Goal: Transaction & Acquisition: Purchase product/service

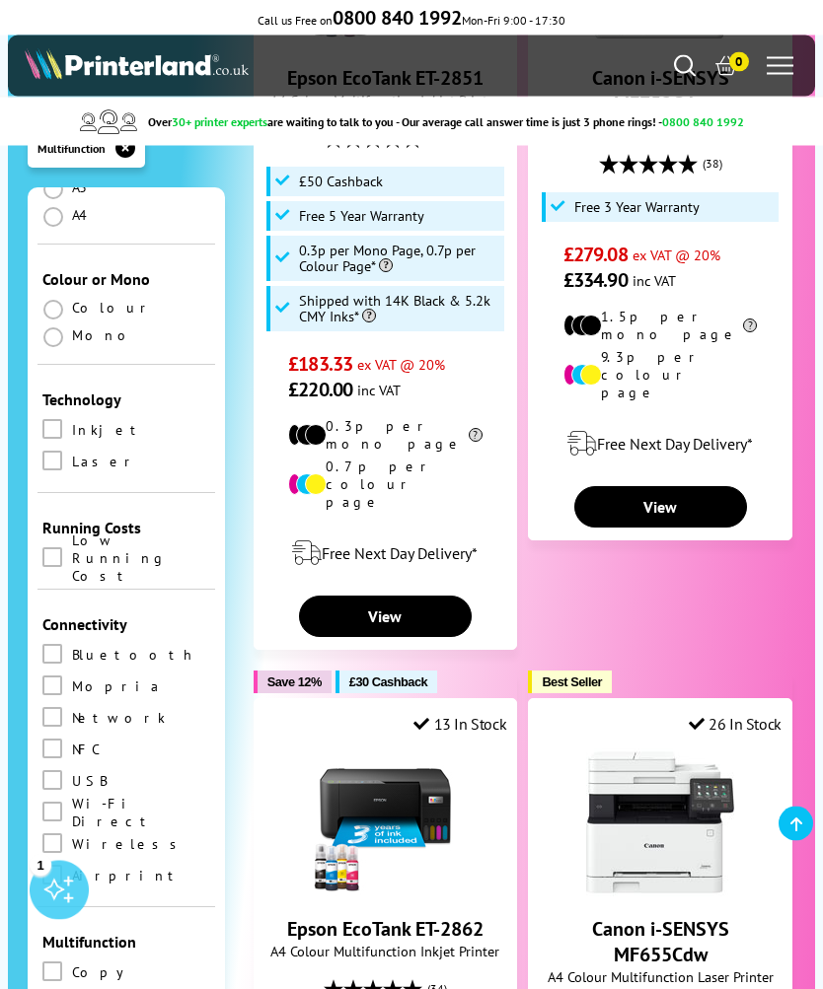
scroll to position [644, 0]
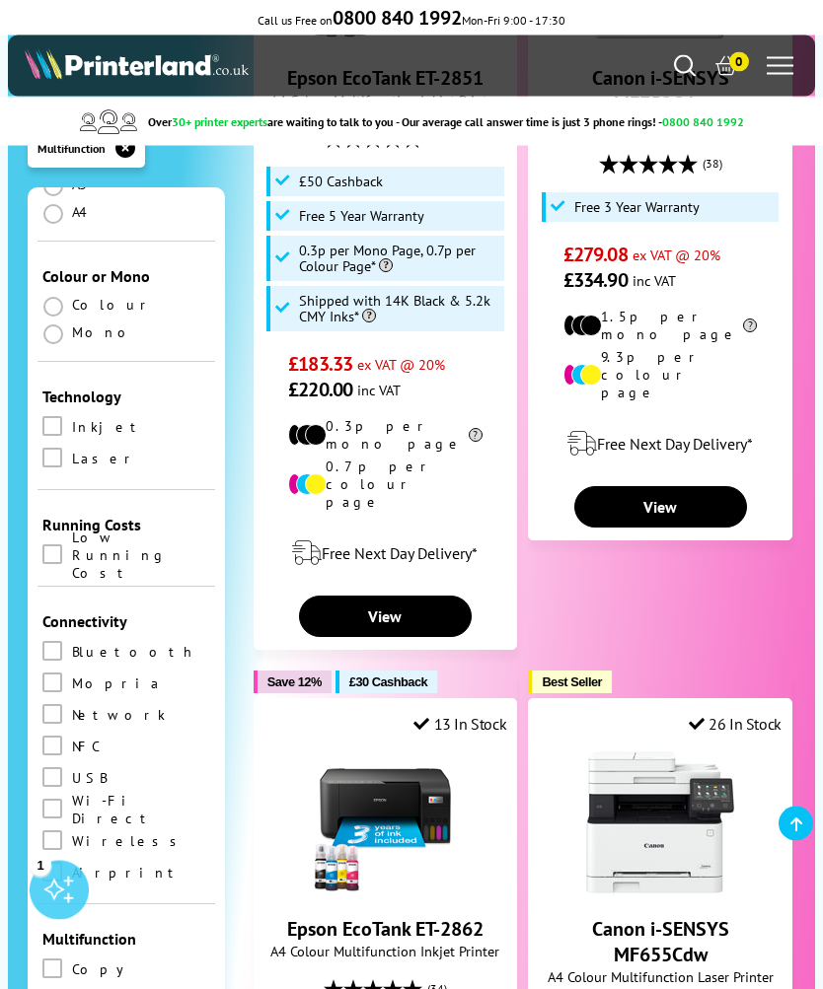
click at [56, 325] on span at bounding box center [53, 335] width 20 height 20
click at [72, 327] on input "radio" at bounding box center [72, 327] width 0 height 0
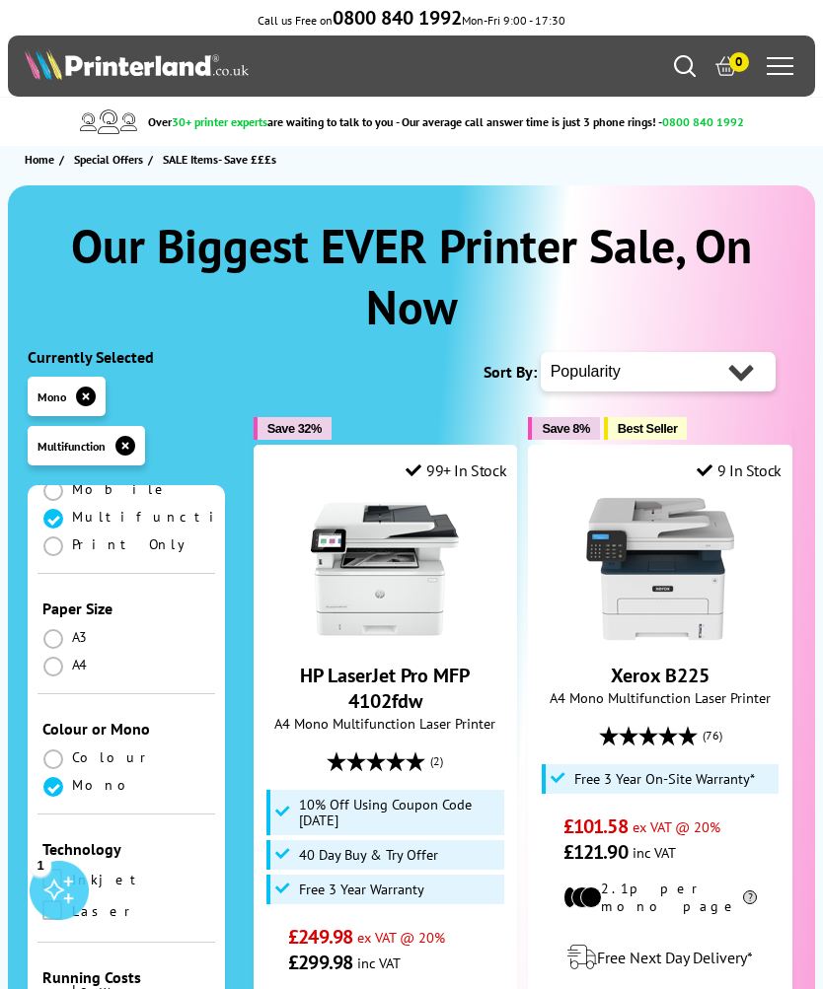
scroll to position [455, 0]
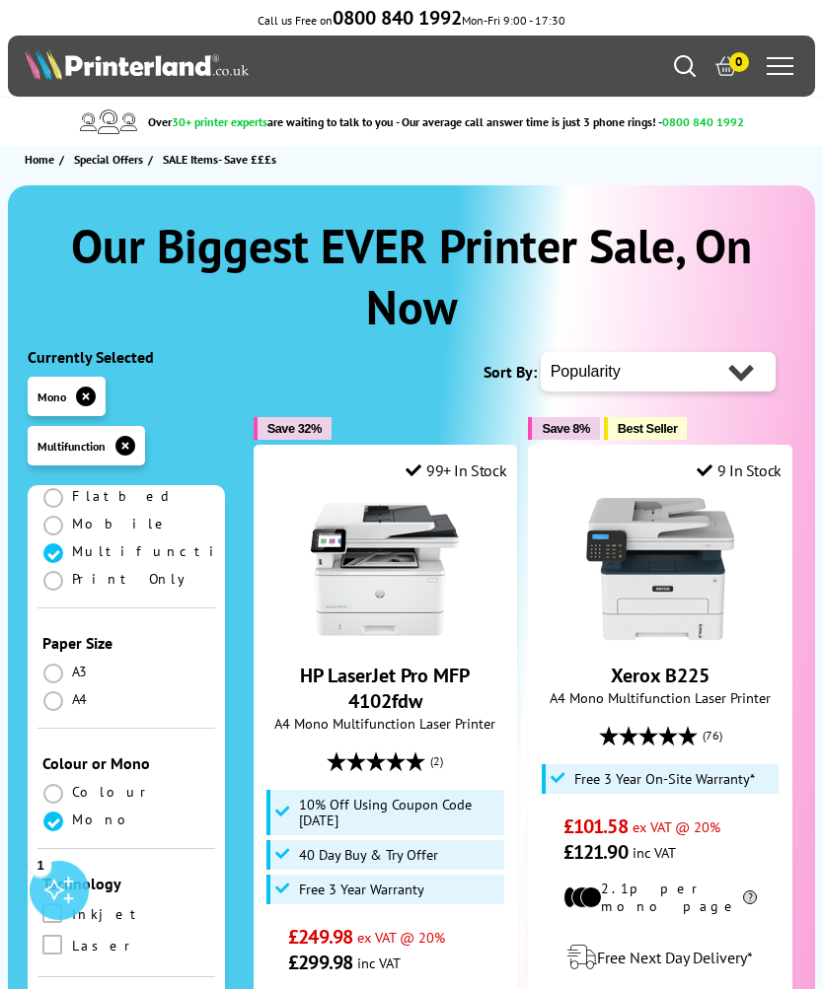
click at [53, 691] on span at bounding box center [53, 701] width 20 height 20
click at [72, 693] on input "radio" at bounding box center [72, 693] width 0 height 0
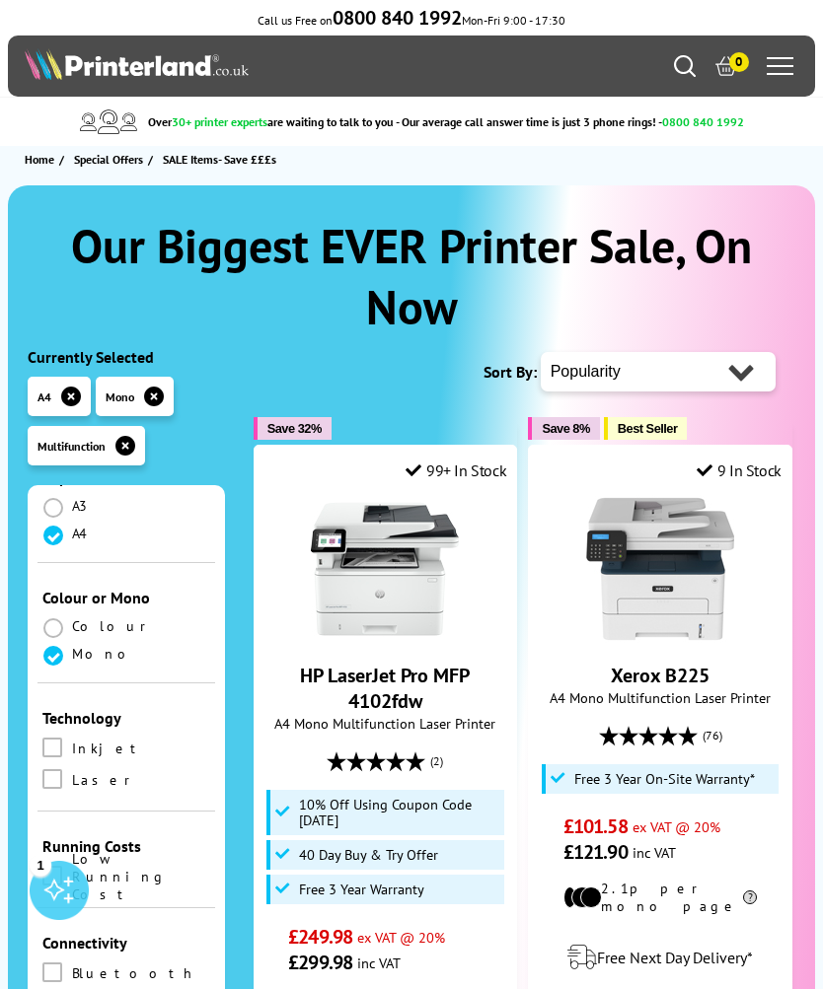
scroll to position [628, 0]
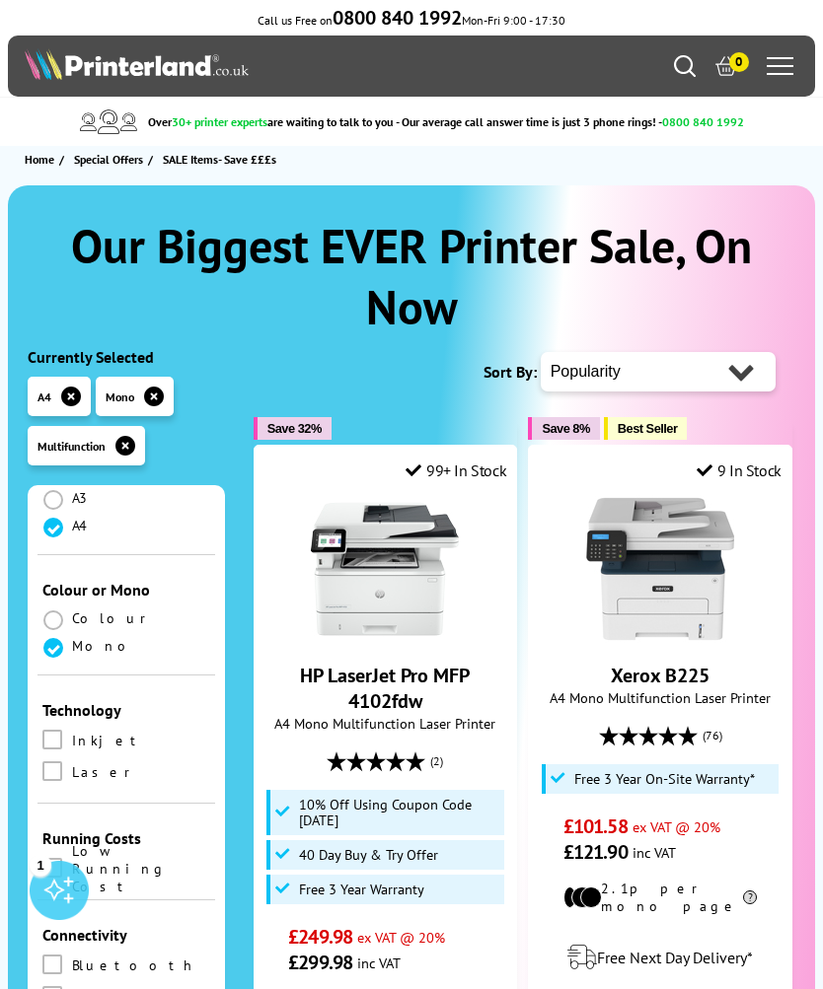
click at [56, 762] on span at bounding box center [52, 772] width 20 height 20
click at [71, 764] on input "checkbox" at bounding box center [71, 764] width 0 height 0
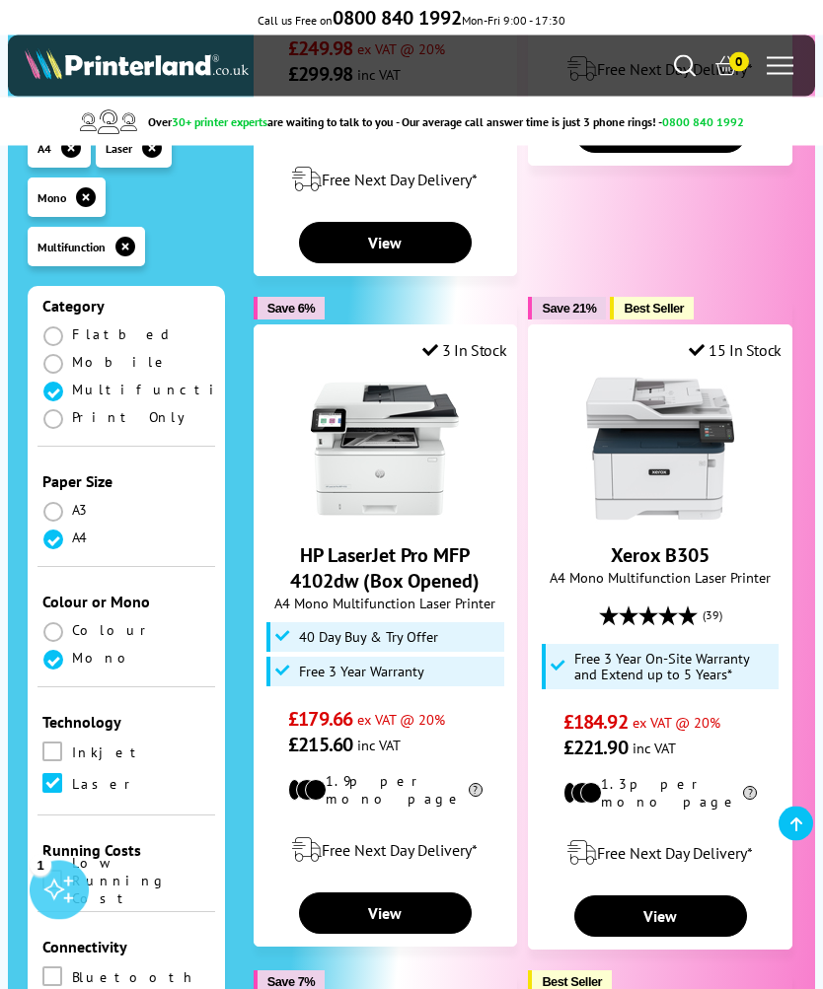
scroll to position [889, 0]
click at [378, 893] on link "View" at bounding box center [385, 913] width 173 height 41
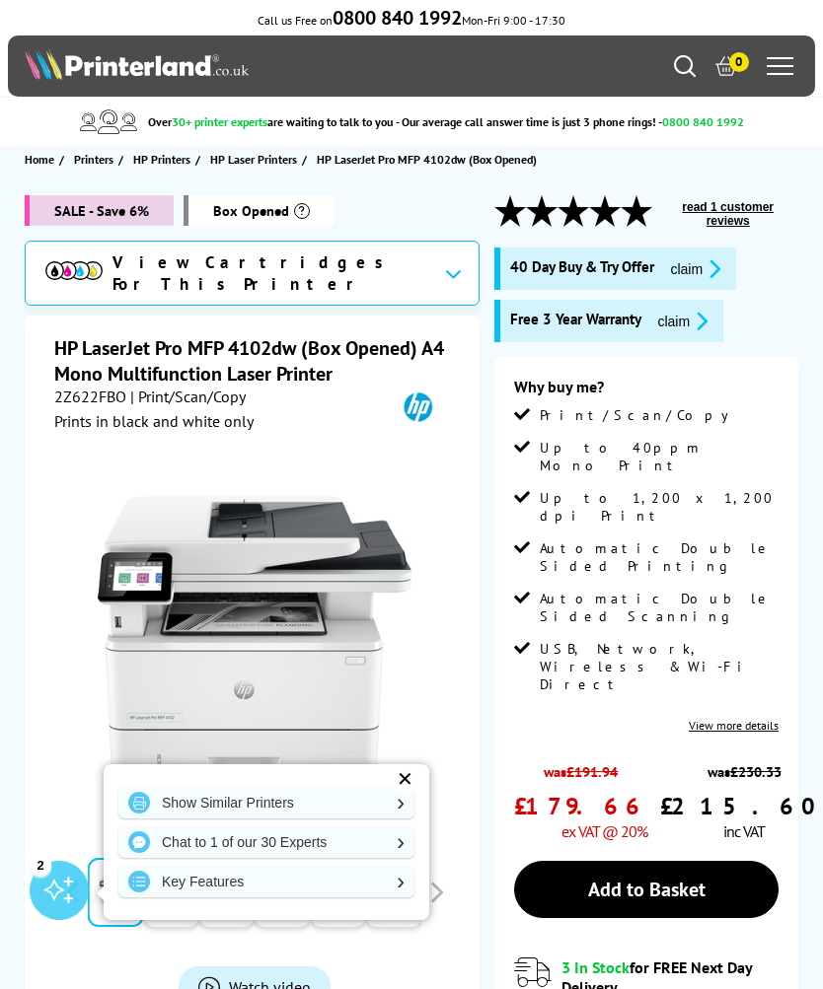
click at [405, 776] on div "✕" at bounding box center [405, 779] width 28 height 28
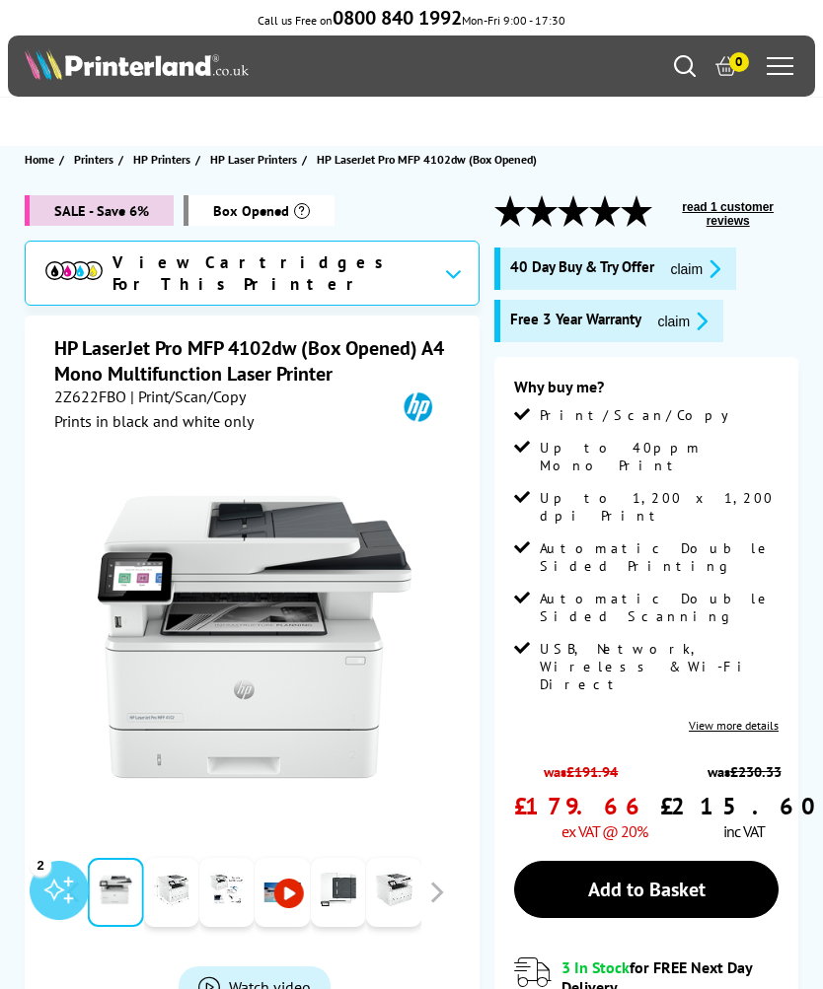
click at [41, 157] on span "Home" at bounding box center [40, 159] width 30 height 21
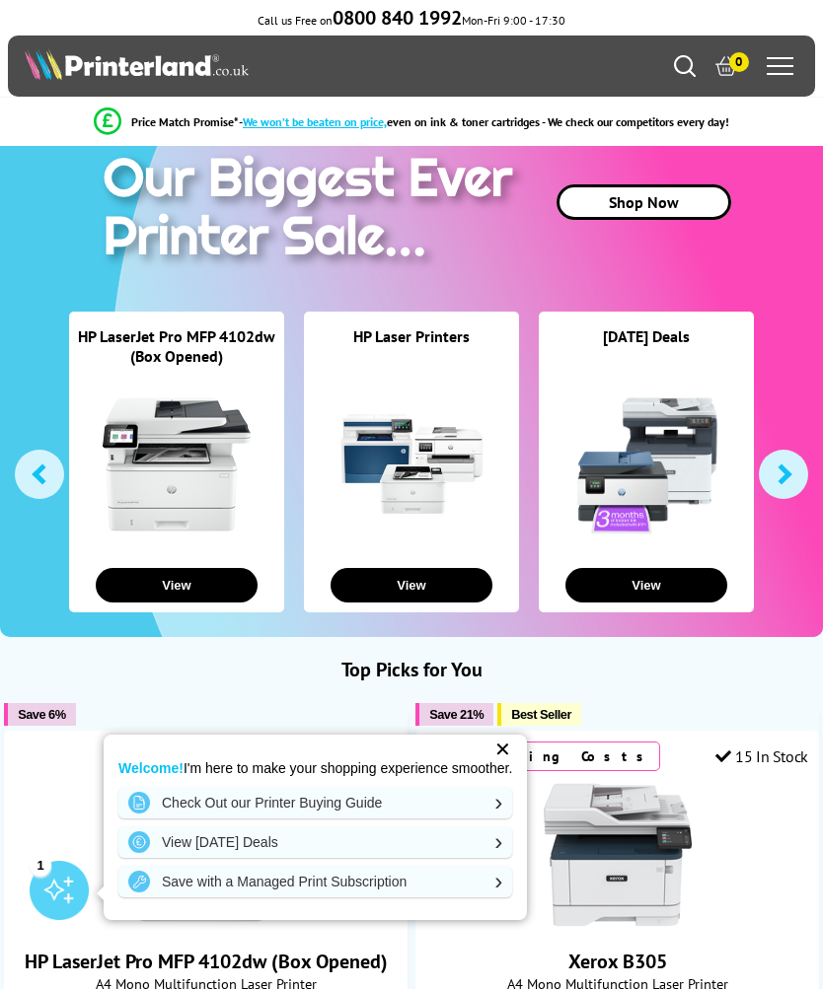
click at [651, 582] on button "View" at bounding box center [646, 585] width 162 height 35
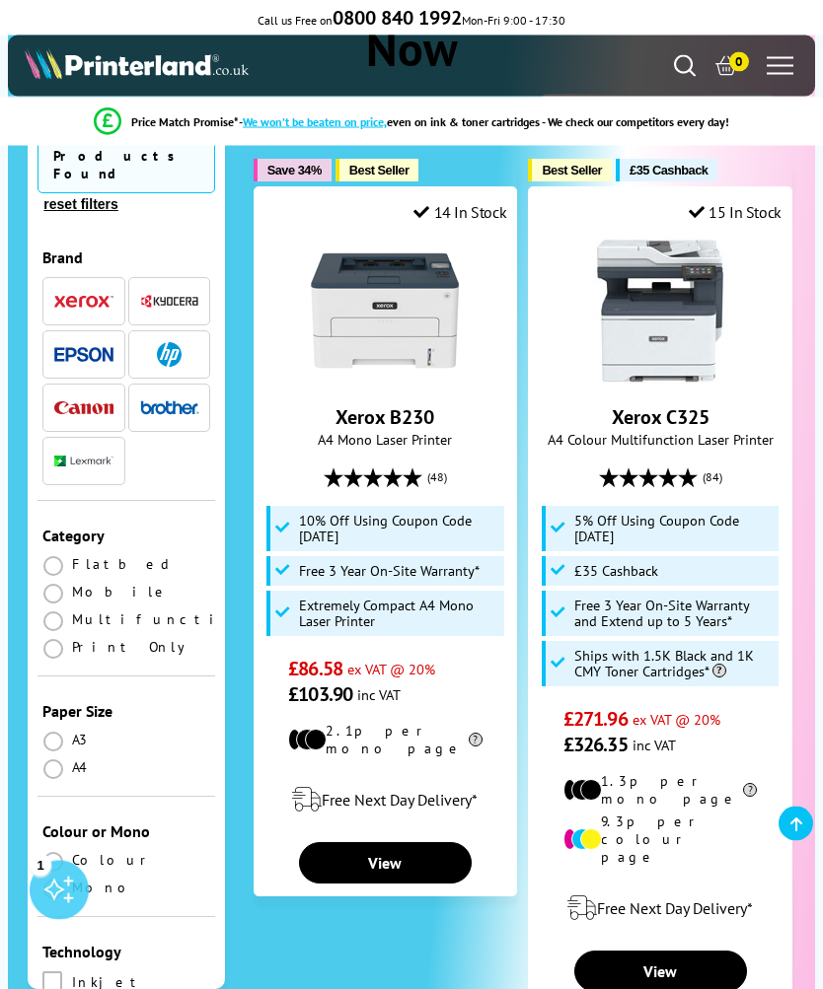
scroll to position [258, 0]
click at [405, 842] on link "View" at bounding box center [385, 862] width 173 height 41
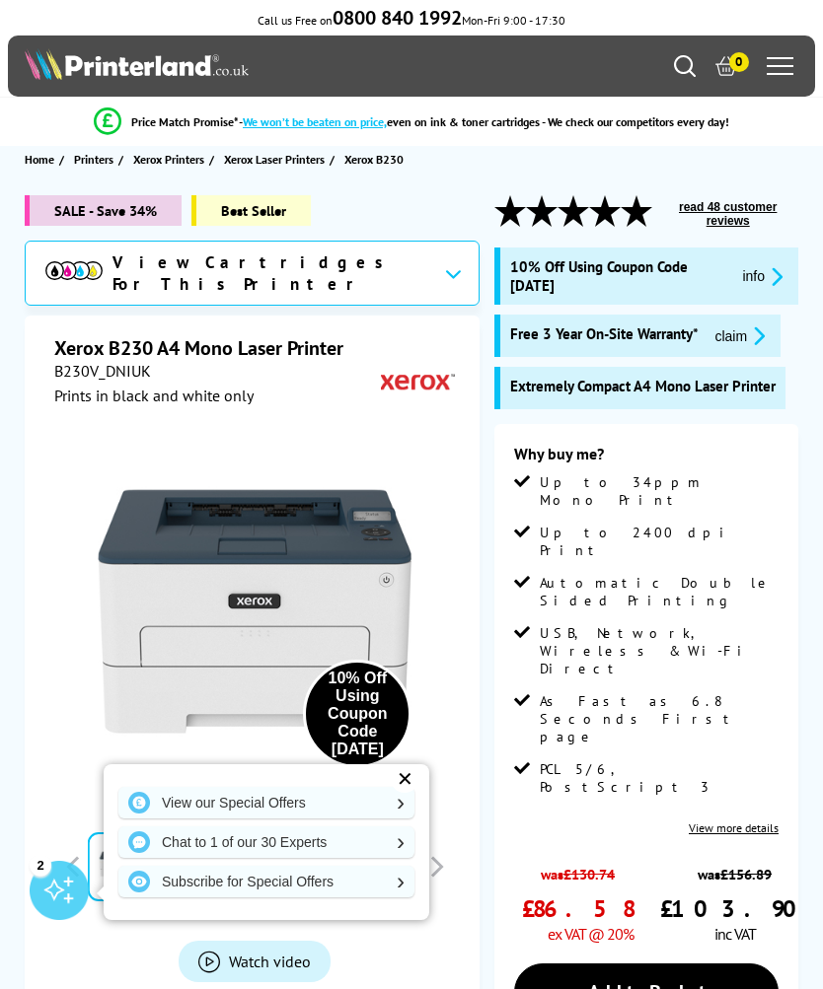
click at [37, 139] on li "Price Match Promise* - We won’t be beaten on price, even on ink & toner cartrid…" at bounding box center [411, 122] width 803 height 35
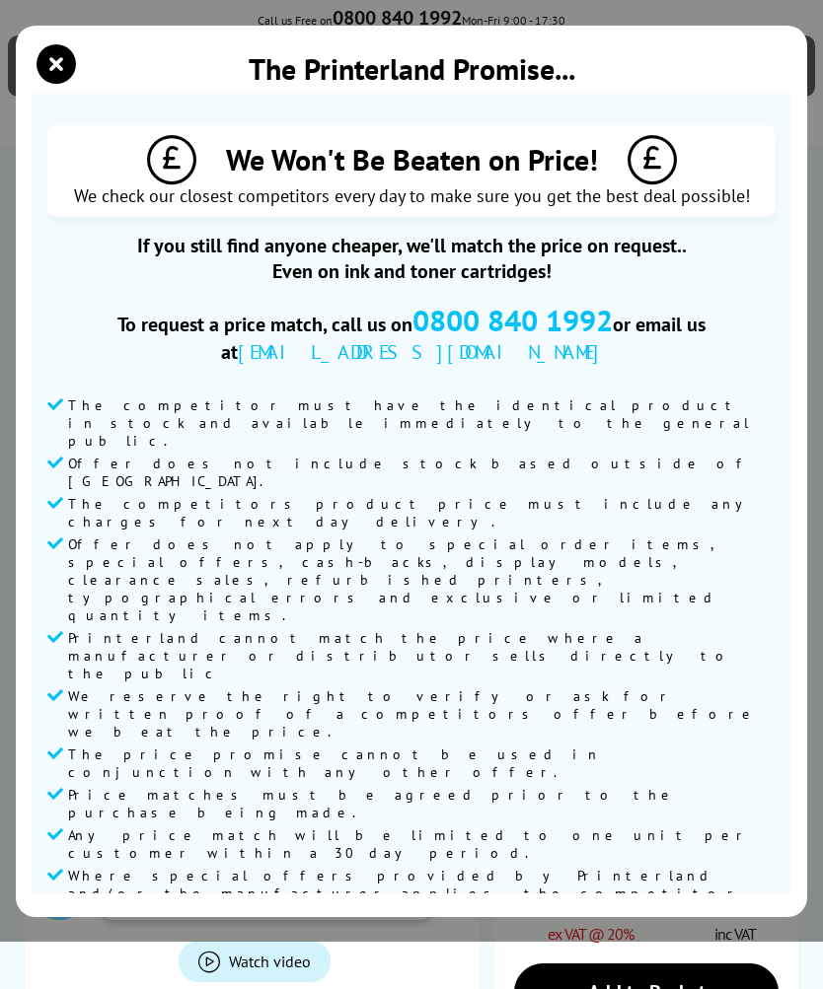
click at [49, 79] on icon "close modal" at bounding box center [55, 63] width 39 height 39
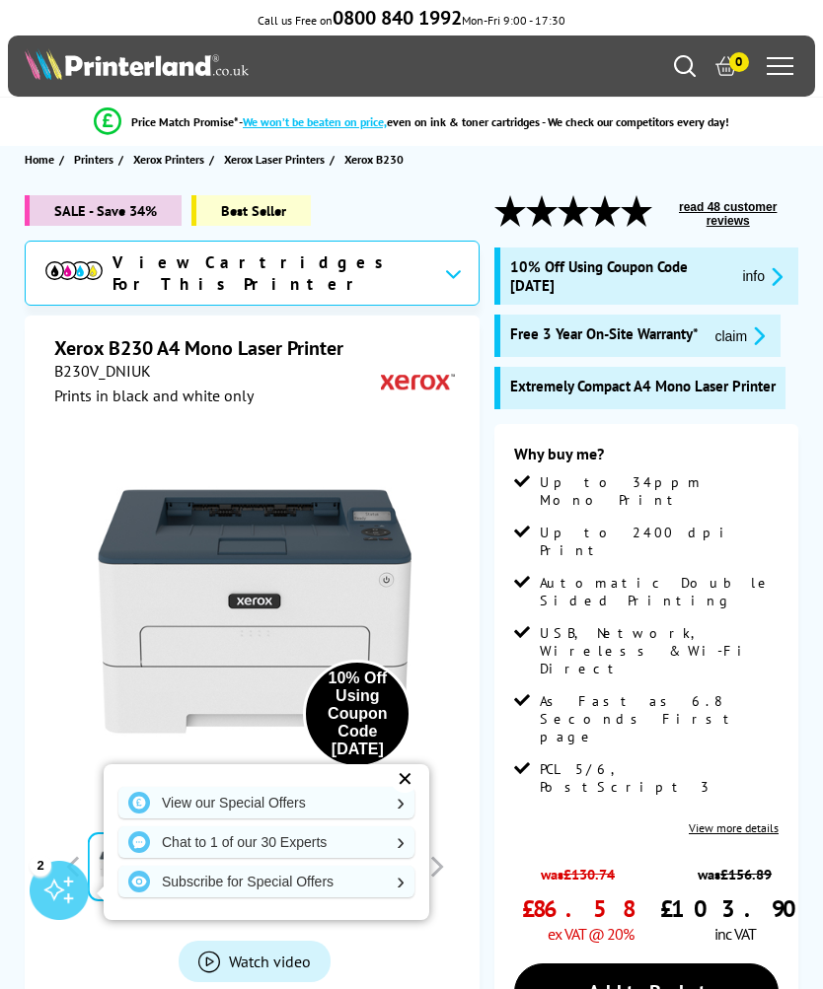
click at [34, 138] on li "Price Match Promise* - We won’t be beaten on price, even on ink & toner cartrid…" at bounding box center [411, 122] width 803 height 35
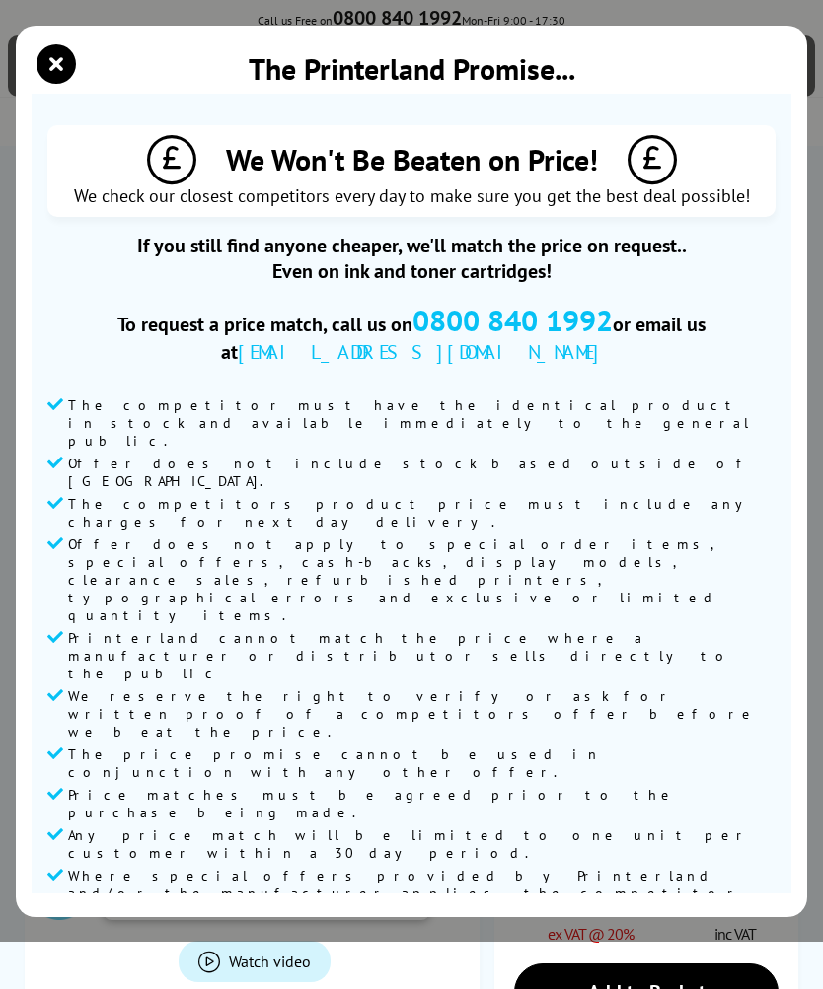
click at [38, 84] on icon "close modal" at bounding box center [55, 63] width 39 height 39
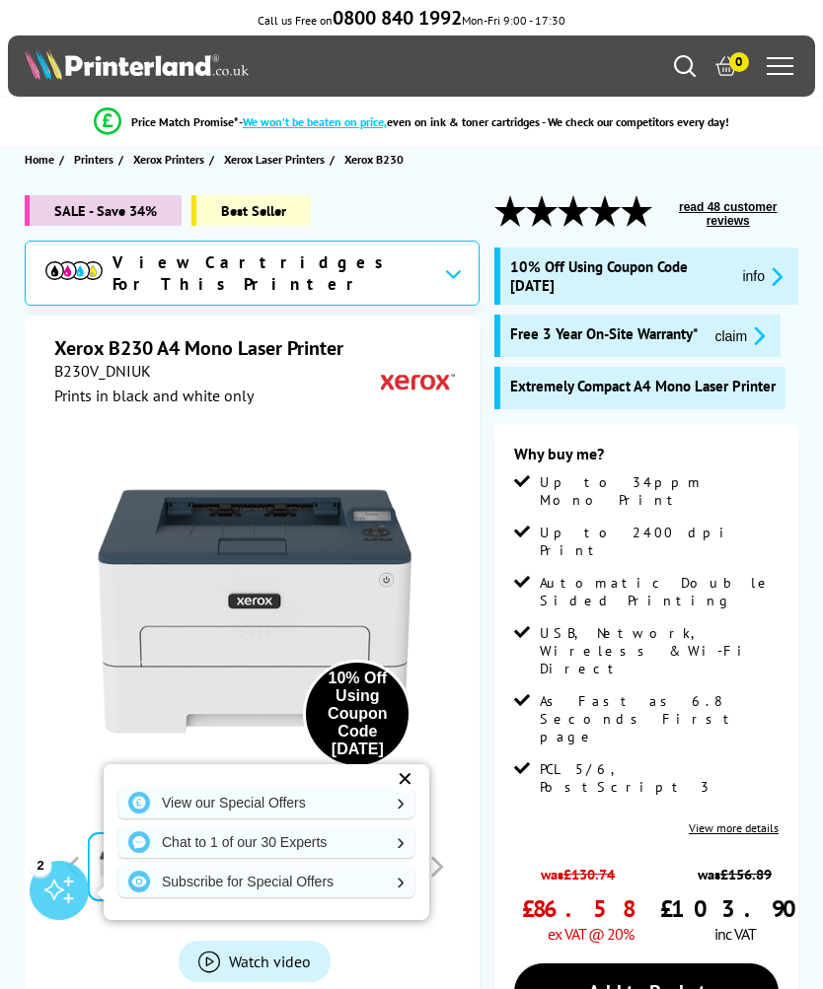
click at [55, 80] on img at bounding box center [137, 64] width 224 height 32
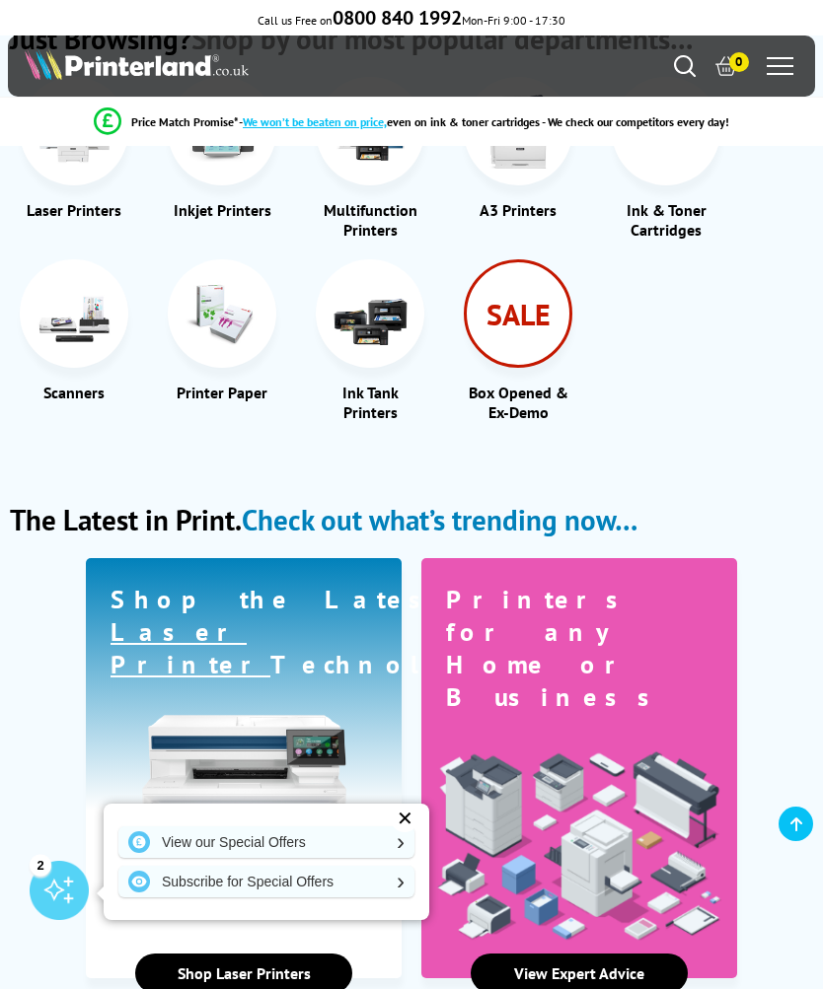
scroll to position [3422, 0]
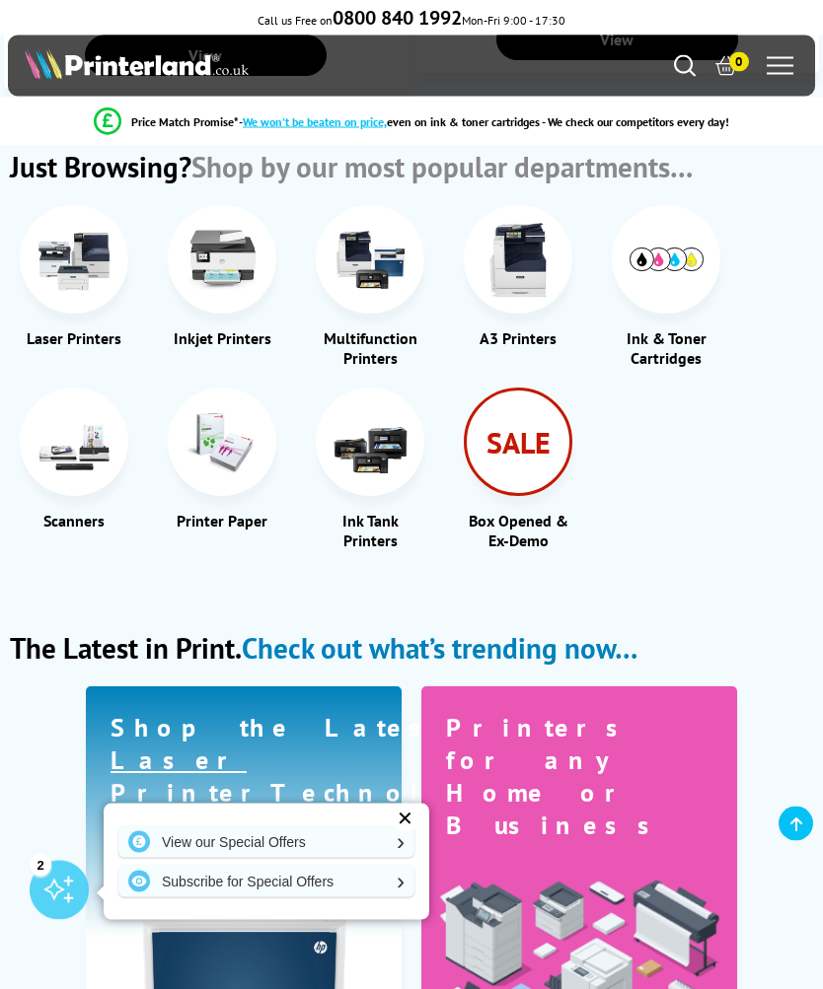
click at [529, 411] on div "SALE" at bounding box center [518, 443] width 109 height 109
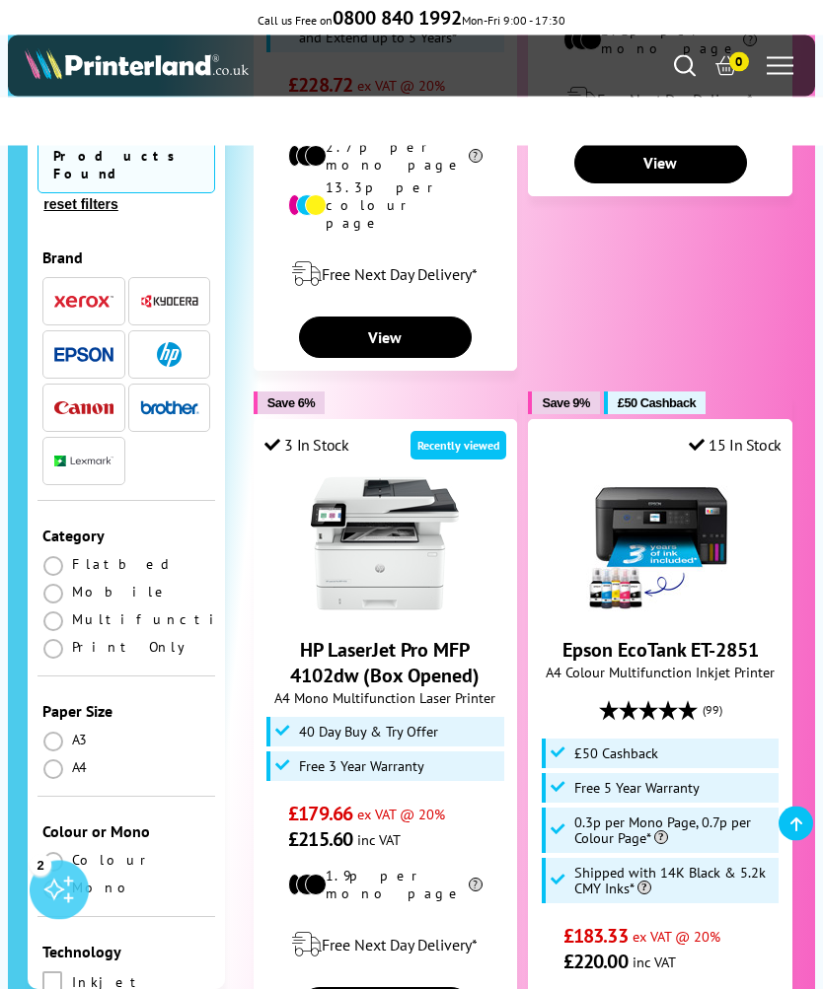
scroll to position [4224, 0]
